Goal: Transaction & Acquisition: Purchase product/service

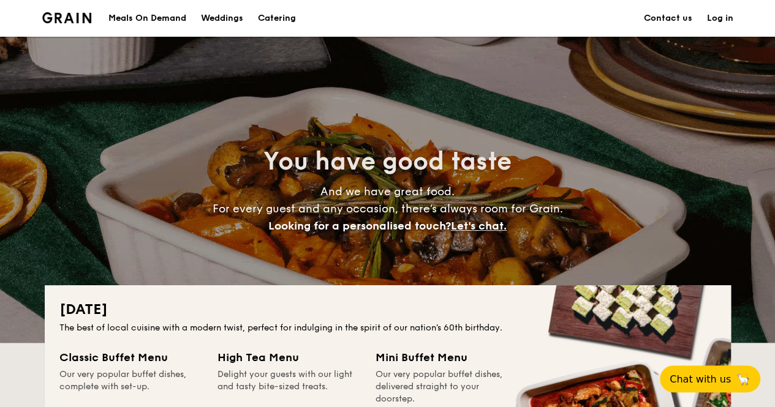
click at [155, 23] on div "Meals On Demand" at bounding box center [147, 18] width 78 height 37
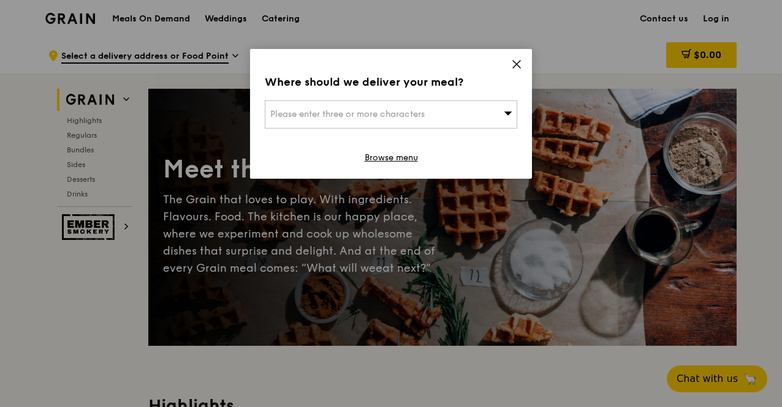
click at [515, 62] on icon at bounding box center [516, 64] width 7 height 7
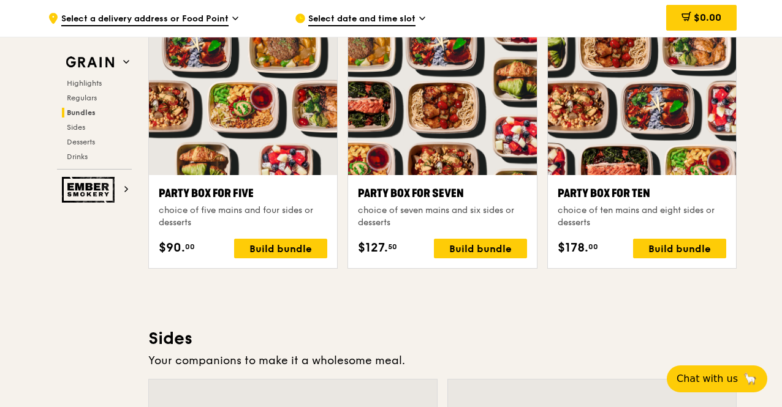
scroll to position [2451, 0]
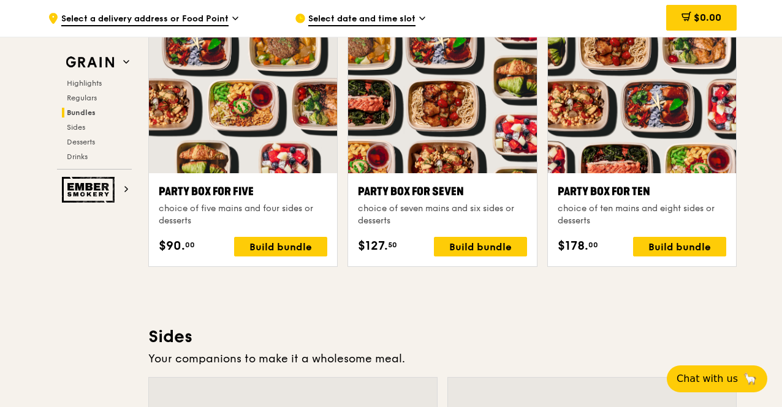
click at [168, 7] on div ".cls-1 { fill: none; stroke: #fff; stroke-linecap: round; stroke-linejoin: roun…" at bounding box center [161, 18] width 227 height 37
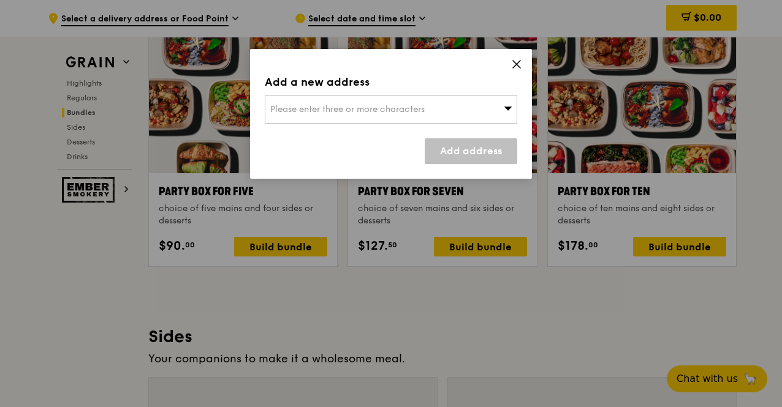
click at [512, 61] on icon at bounding box center [516, 64] width 11 height 11
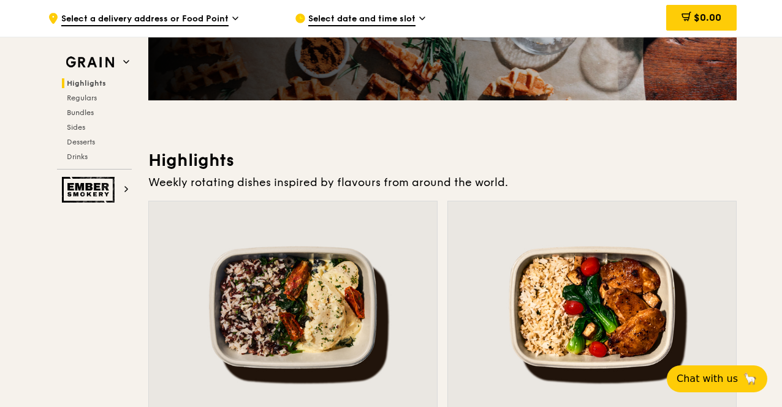
scroll to position [0, 0]
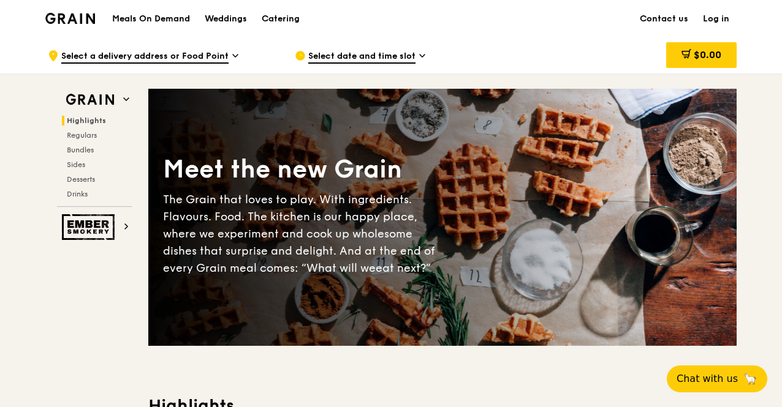
click at [148, 13] on h1 "Meals On Demand" at bounding box center [151, 19] width 78 height 12
click at [282, 18] on div "Catering" at bounding box center [281, 19] width 38 height 37
click at [78, 131] on span "Regulars" at bounding box center [83, 135] width 32 height 9
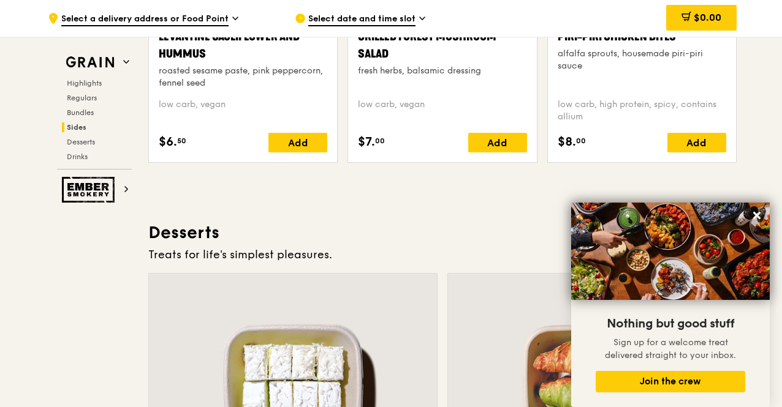
scroll to position [3562, 0]
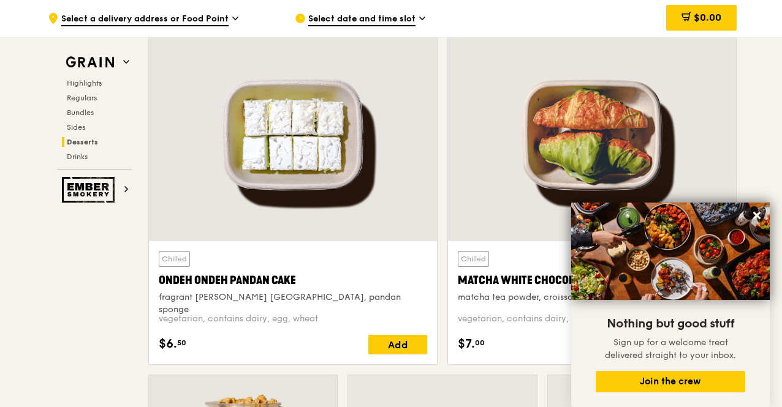
click at [288, 197] on div at bounding box center [293, 135] width 288 height 213
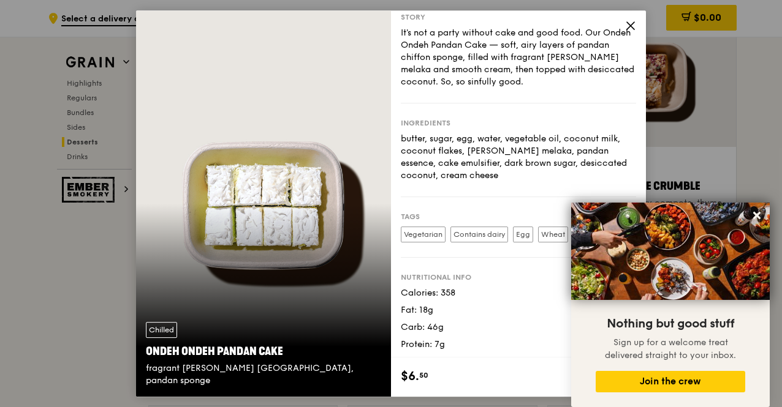
scroll to position [25, 0]
click at [756, 220] on icon at bounding box center [756, 215] width 11 height 11
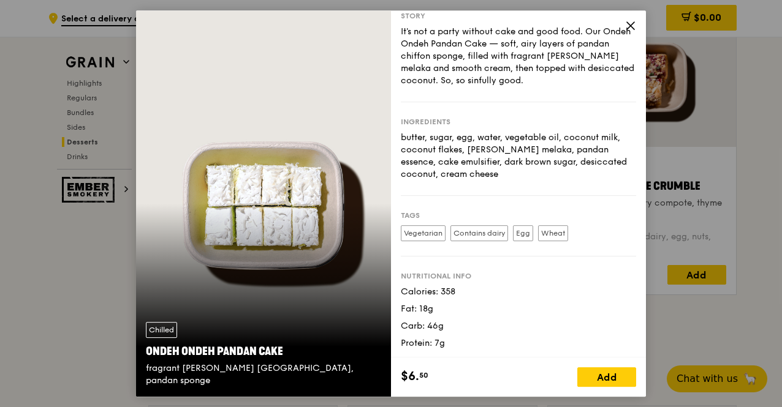
click at [628, 24] on icon at bounding box center [630, 25] width 7 height 7
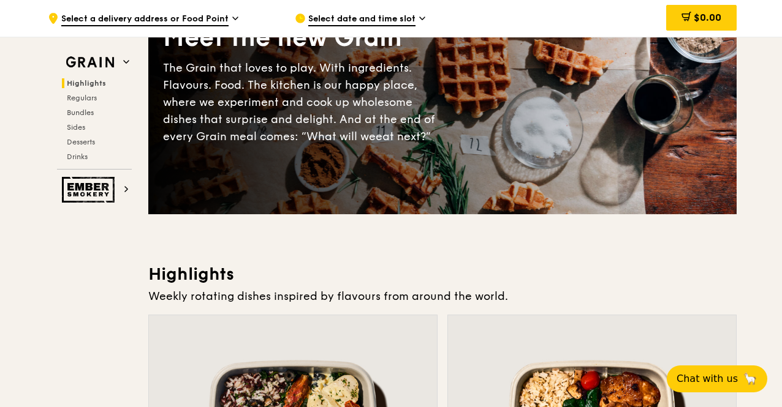
scroll to position [0, 0]
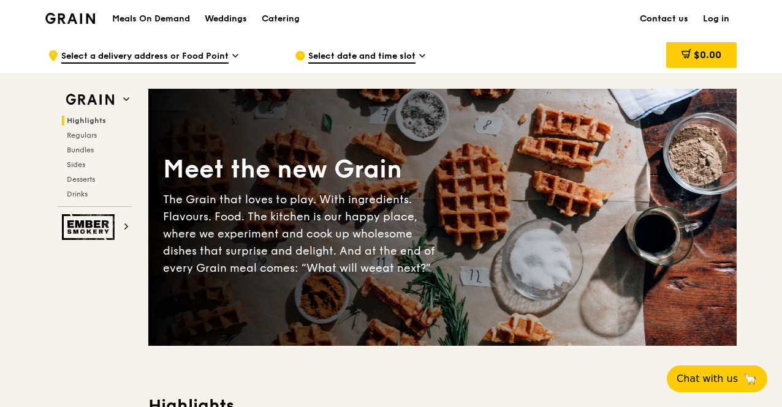
click at [658, 14] on link "Contact us" at bounding box center [663, 19] width 63 height 37
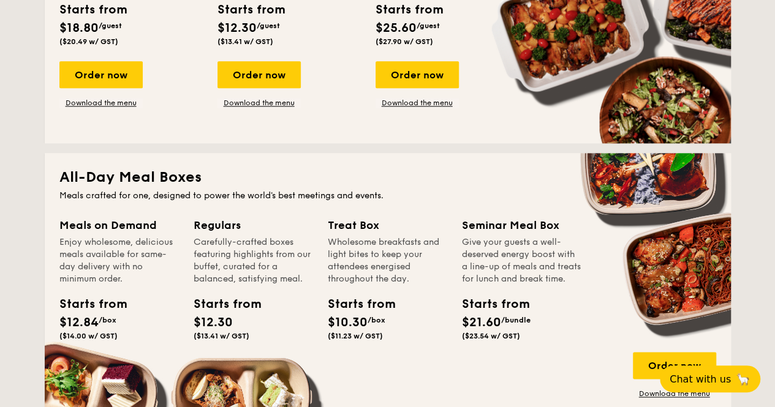
scroll to position [735, 0]
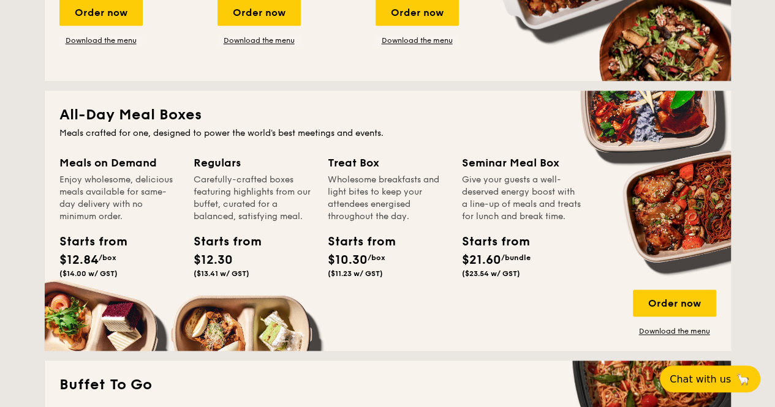
click at [355, 164] on div "Treat Box" at bounding box center [387, 162] width 119 height 17
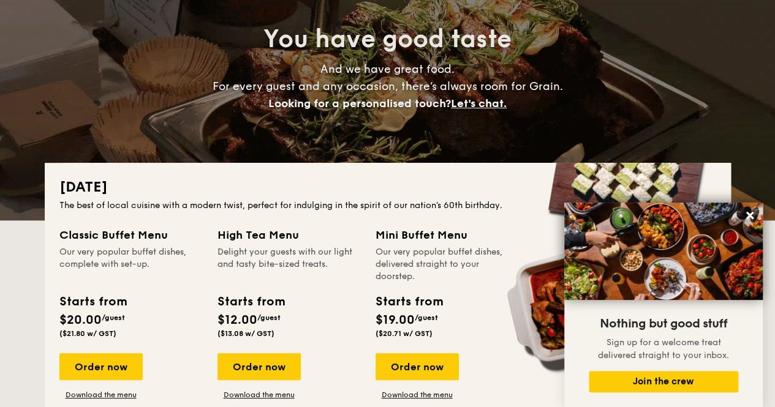
scroll to position [0, 0]
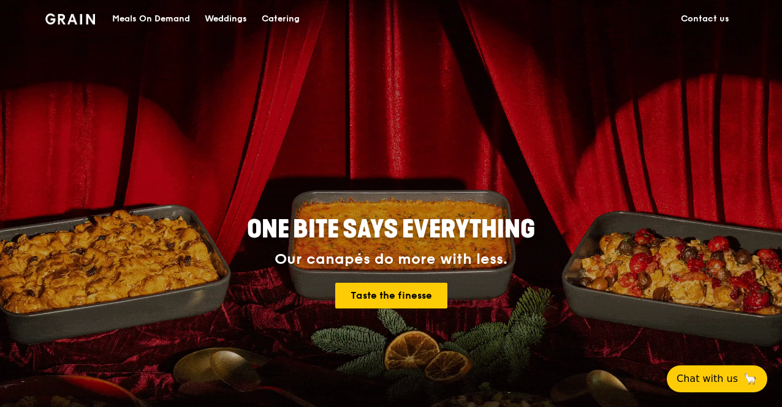
click at [132, 18] on div "Meals On Demand" at bounding box center [151, 19] width 78 height 37
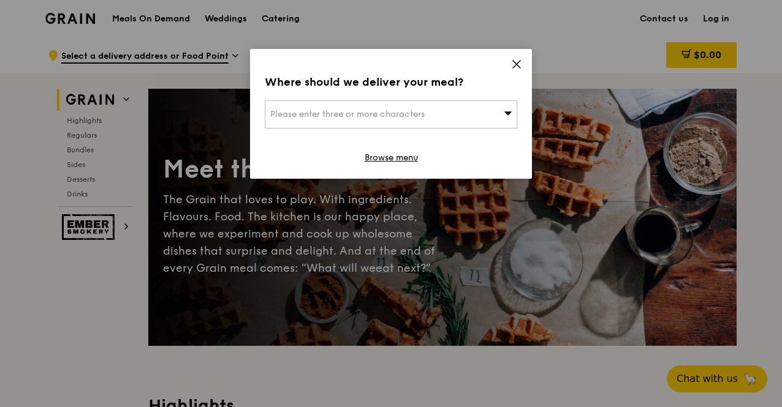
click at [491, 111] on div "Please enter three or more characters" at bounding box center [391, 114] width 252 height 28
click at [482, 117] on input "breakfast" at bounding box center [390, 114] width 251 height 27
type input "breakfast"
click at [511, 68] on icon at bounding box center [516, 64] width 11 height 11
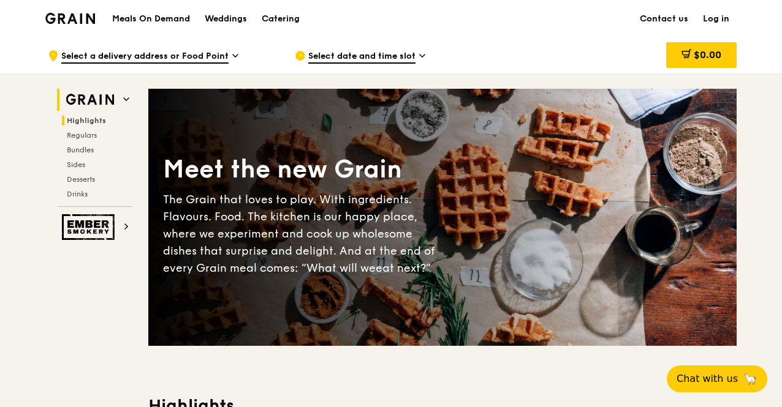
click at [97, 116] on span "Highlights" at bounding box center [86, 120] width 39 height 9
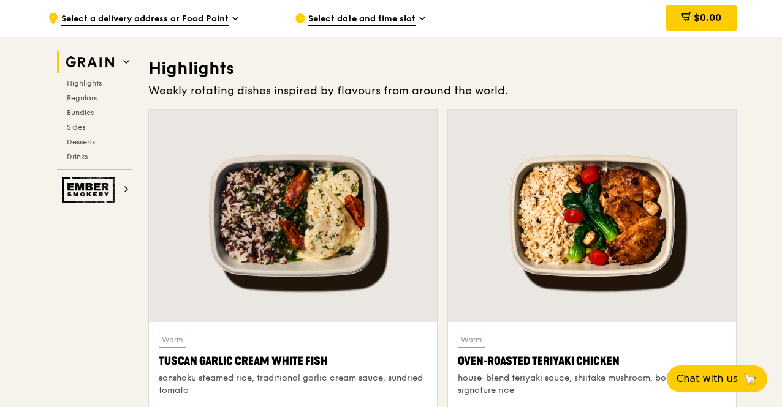
scroll to position [346, 0]
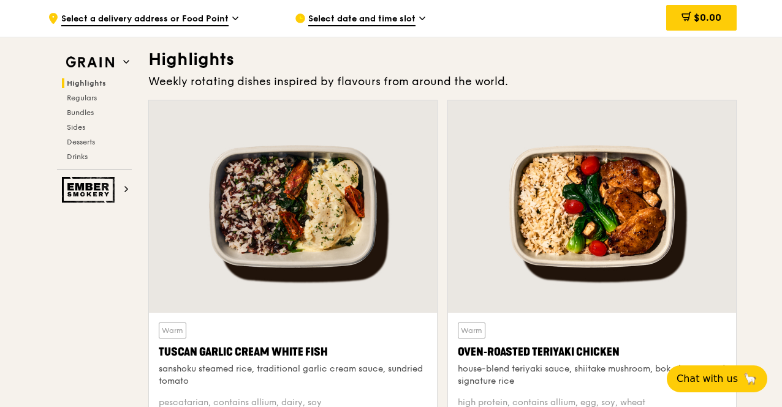
click at [326, 270] on div at bounding box center [293, 206] width 288 height 213
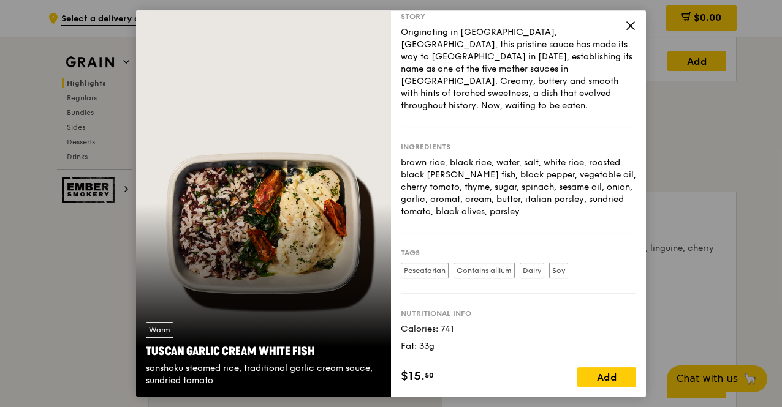
scroll to position [0, 0]
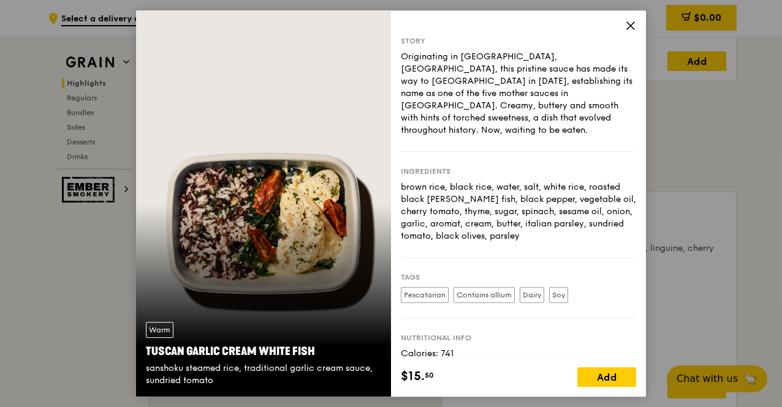
click at [626, 24] on icon at bounding box center [630, 25] width 11 height 11
